Goal: Task Accomplishment & Management: Understand process/instructions

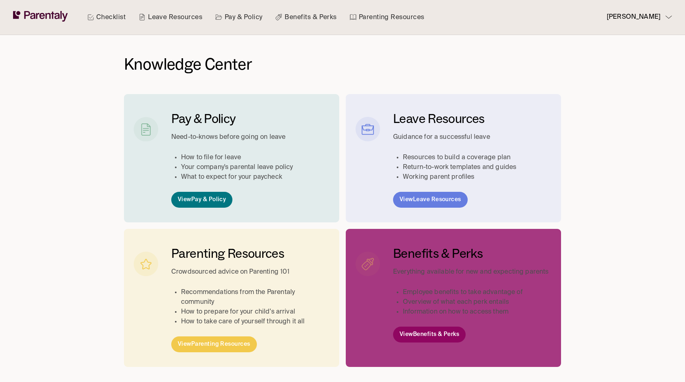
click at [113, 22] on link "Checklist" at bounding box center [107, 17] width 42 height 35
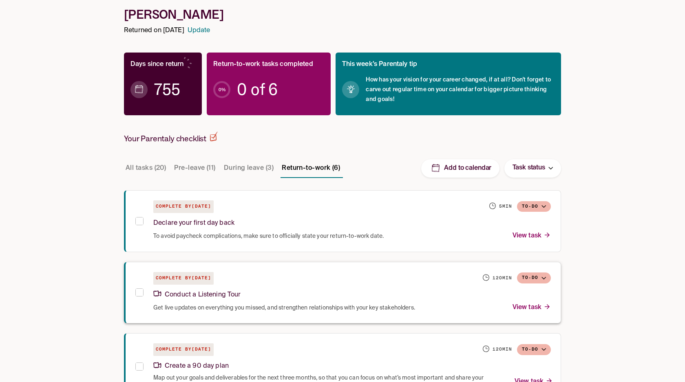
scroll to position [126, 0]
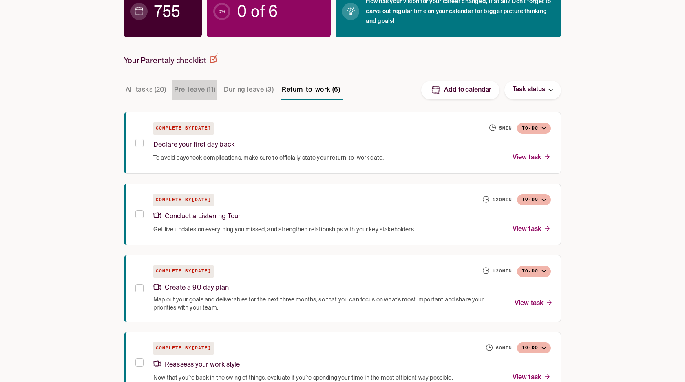
click at [201, 94] on button "Pre-leave (11)" at bounding box center [194, 90] width 44 height 20
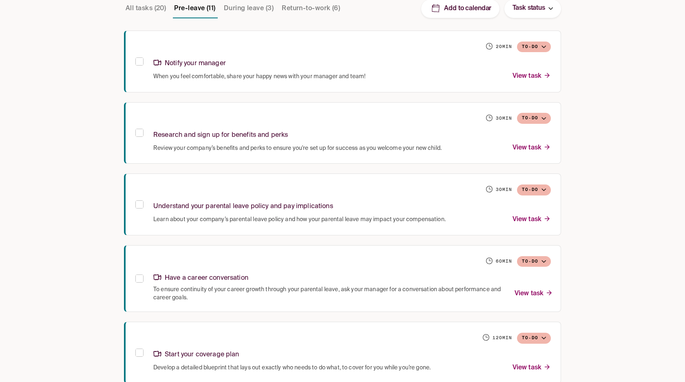
scroll to position [234, 0]
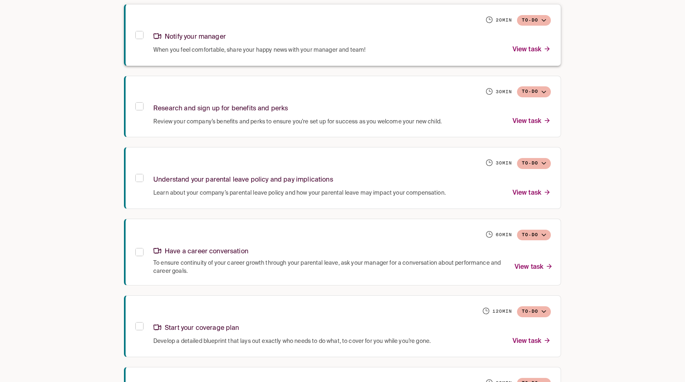
click at [257, 43] on div "Notify your manager" at bounding box center [351, 36] width 397 height 18
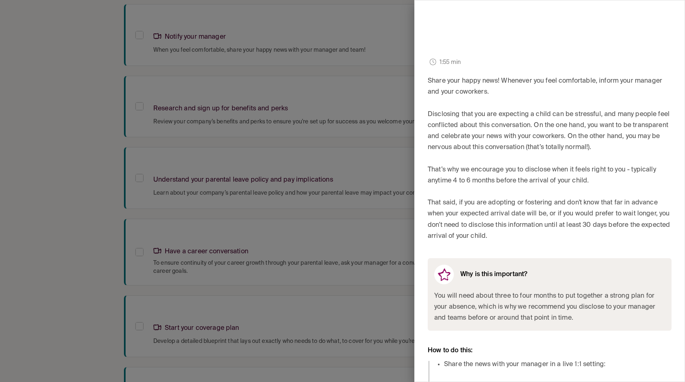
scroll to position [245, 0]
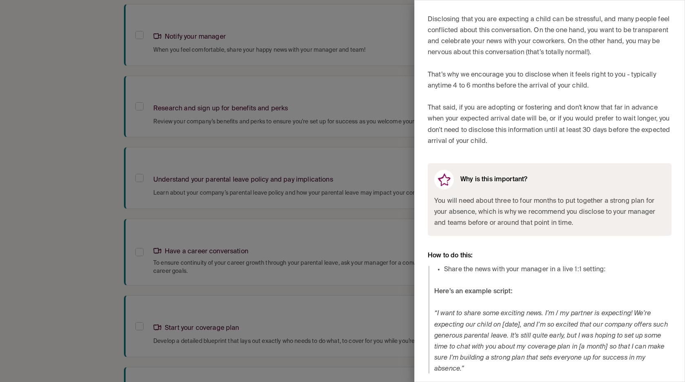
click at [240, 201] on div at bounding box center [342, 191] width 685 height 382
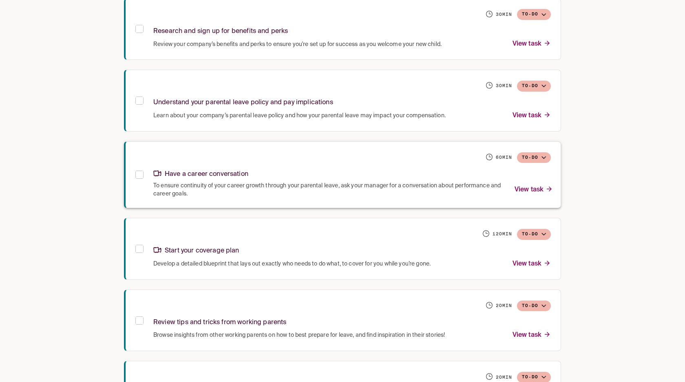
scroll to position [322, 0]
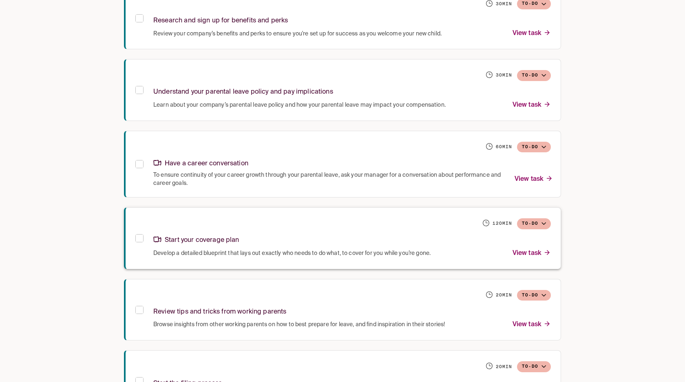
click at [265, 236] on div "Start your coverage plan" at bounding box center [351, 239] width 397 height 18
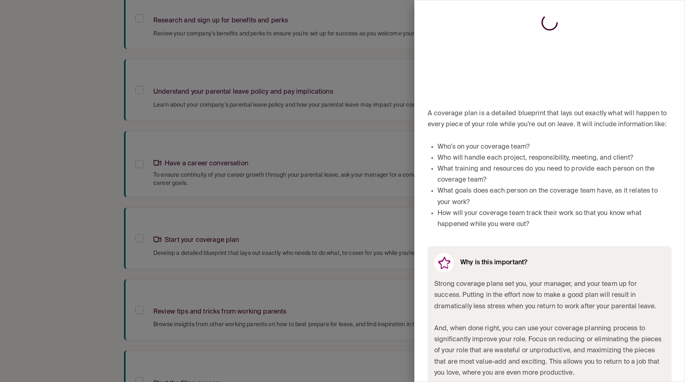
scroll to position [333, 0]
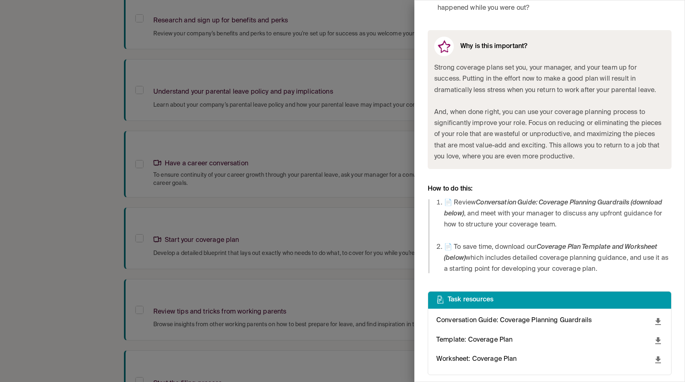
click at [326, 226] on div at bounding box center [342, 191] width 685 height 382
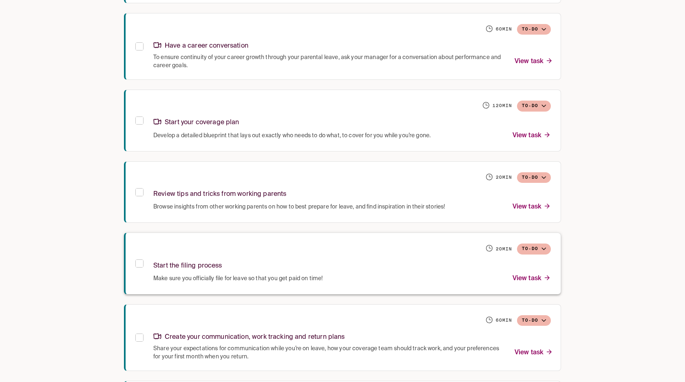
scroll to position [447, 0]
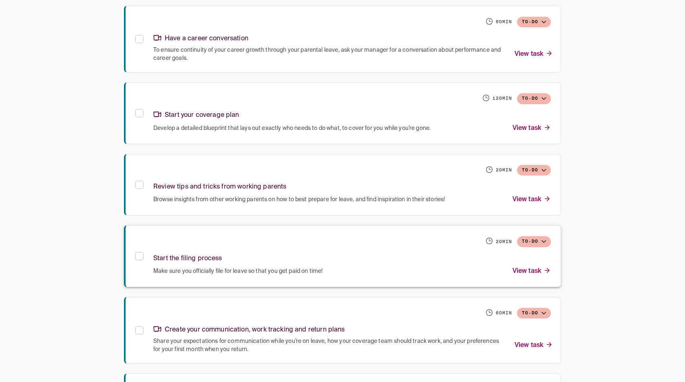
click at [315, 249] on div "Start the filing process" at bounding box center [351, 258] width 397 height 18
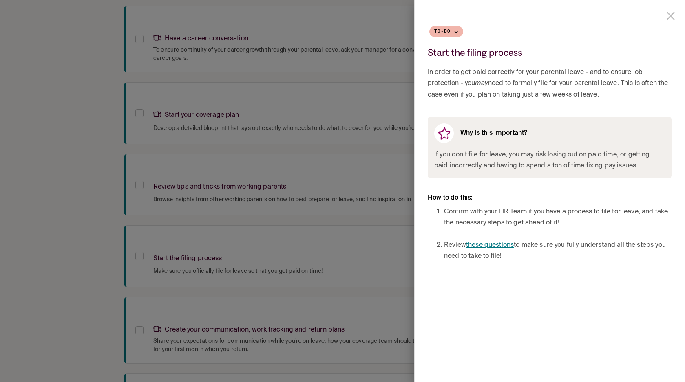
click at [668, 18] on icon "close drawer" at bounding box center [670, 16] width 8 height 8
